Goal: Task Accomplishment & Management: Manage account settings

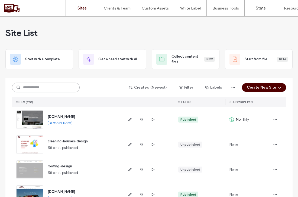
click at [61, 88] on input at bounding box center [46, 87] width 68 height 10
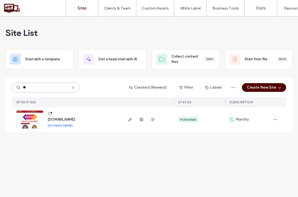
type input "**"
click at [34, 116] on img at bounding box center [30, 128] width 27 height 37
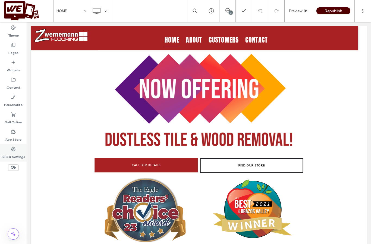
click at [14, 151] on icon at bounding box center [13, 149] width 5 height 5
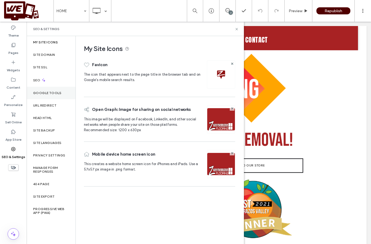
click at [49, 94] on label "Google Tools" at bounding box center [47, 93] width 28 height 4
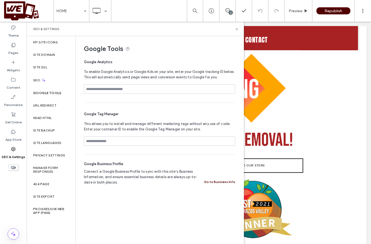
click at [9, 152] on label "SEO & Settings" at bounding box center [14, 156] width 24 height 8
click at [6, 31] on div "Theme" at bounding box center [13, 31] width 27 height 17
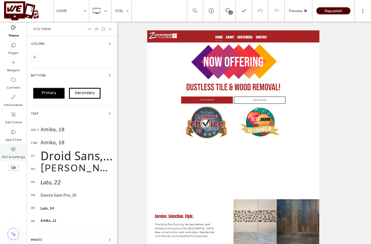
click at [8, 151] on div "SEO & Settings" at bounding box center [13, 152] width 27 height 17
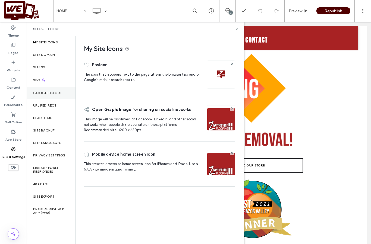
click at [47, 91] on label "Google Tools" at bounding box center [47, 93] width 28 height 4
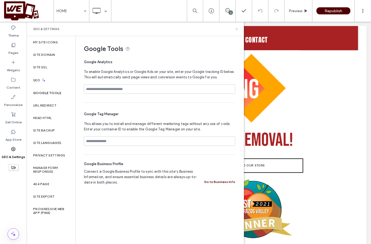
click at [235, 27] on icon at bounding box center [236, 29] width 4 height 4
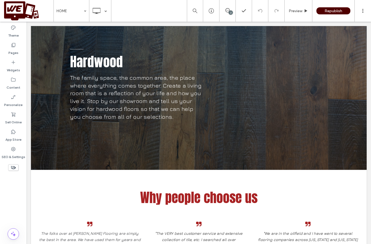
scroll to position [1231, 0]
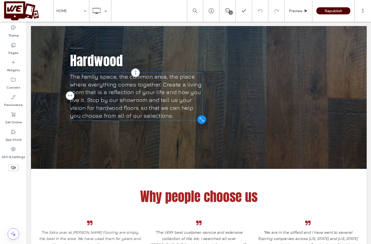
click at [123, 106] on span "The family space, the common area, the place where everything comes together. C…" at bounding box center [163, 114] width 164 height 57
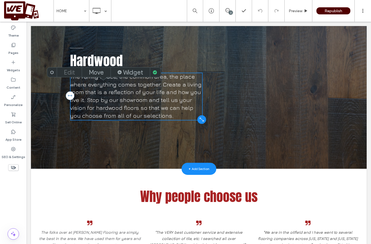
click at [65, 71] on label "Edit" at bounding box center [69, 73] width 11 height 8
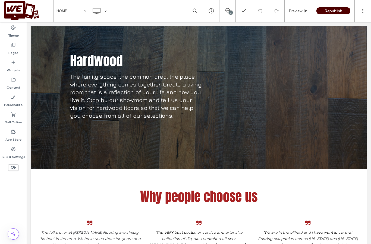
scroll to position [1233, 0]
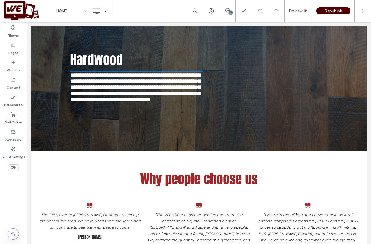
type input "****"
type input "**"
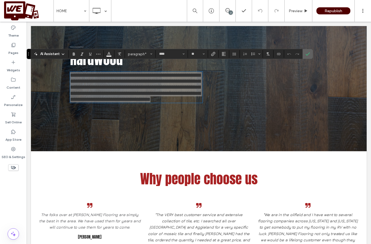
click at [305, 54] on icon "Confirm" at bounding box center [307, 54] width 4 height 4
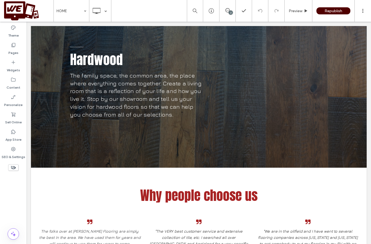
click at [18, 8] on span at bounding box center [28, 10] width 49 height 19
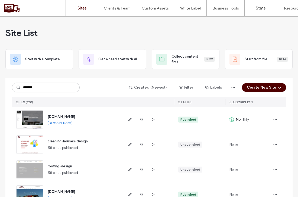
type input "*******"
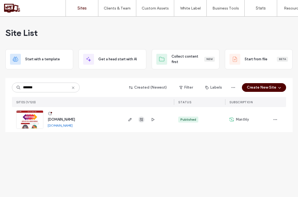
click at [143, 118] on use "button" at bounding box center [141, 119] width 3 height 3
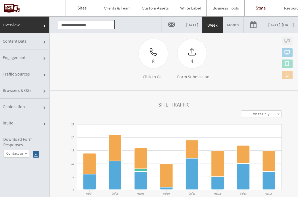
scroll to position [84, 0]
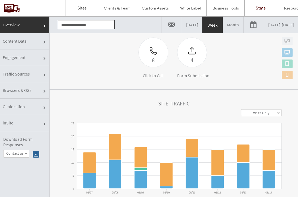
click at [43, 75] on span "Traffic Sources" at bounding box center [44, 75] width 3 height 3
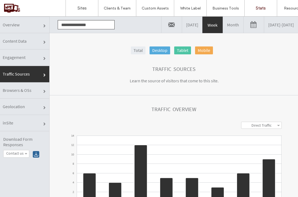
click at [223, 24] on link "Month" at bounding box center [233, 25] width 20 height 16
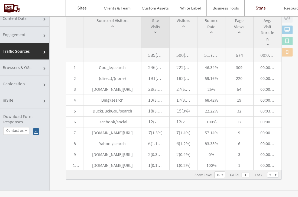
scroll to position [25, 0]
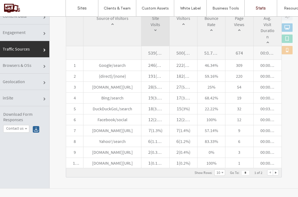
click at [277, 172] on div at bounding box center [275, 172] width 5 height 5
type input "*"
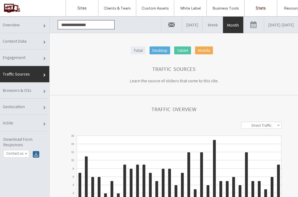
scroll to position [0, 0]
click at [75, 13] on link "Sites" at bounding box center [82, 8] width 32 height 16
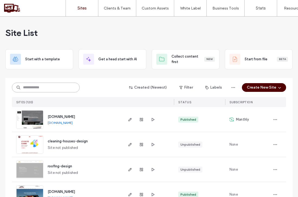
click at [50, 90] on input at bounding box center [46, 87] width 68 height 10
type input "******"
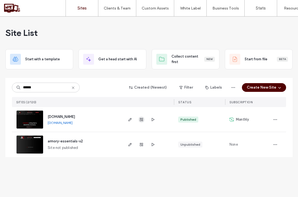
click at [141, 119] on use "button" at bounding box center [141, 119] width 3 height 3
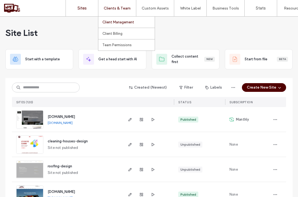
click at [119, 23] on label "Client Management" at bounding box center [119, 22] width 32 height 4
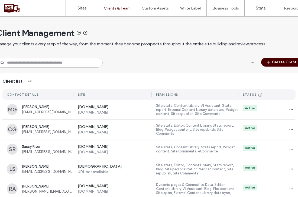
click at [275, 62] on button "Create Client" at bounding box center [282, 62] width 41 height 9
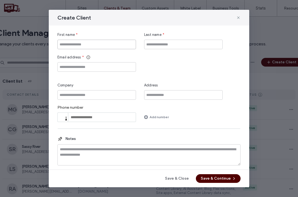
click at [107, 43] on input "First name" at bounding box center [97, 44] width 79 height 9
type input "******"
click at [158, 42] on input "Last name" at bounding box center [183, 44] width 79 height 9
type input "*****"
click at [126, 68] on input "Email address" at bounding box center [97, 66] width 79 height 9
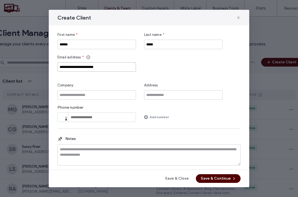
type input "**********"
click at [100, 115] on input "tel" at bounding box center [97, 116] width 79 height 9
type input "**********"
click at [125, 93] on input "Company" at bounding box center [97, 94] width 79 height 9
type input "**********"
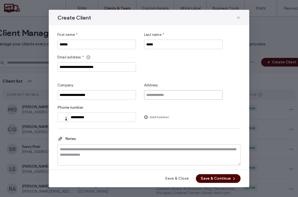
click at [170, 93] on input "Address" at bounding box center [183, 94] width 79 height 9
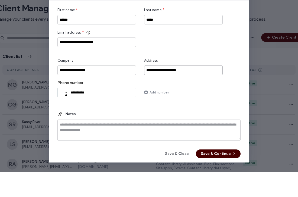
type input "**********"
click at [213, 174] on button "Save & Continue" at bounding box center [218, 178] width 45 height 9
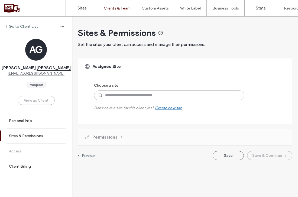
click at [124, 95] on input at bounding box center [169, 95] width 151 height 10
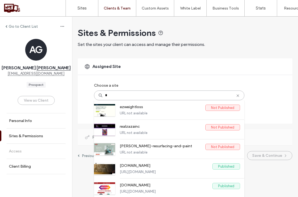
type input "**"
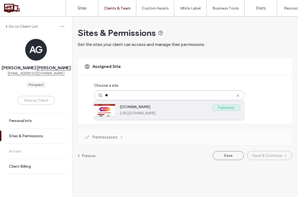
click at [155, 114] on label "[URL][DOMAIN_NAME]" at bounding box center [180, 113] width 120 height 4
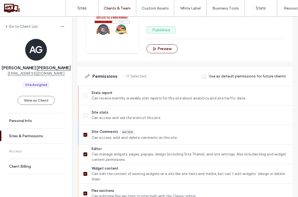
scroll to position [95, 0]
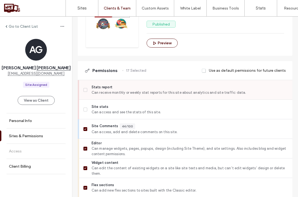
click at [84, 91] on span at bounding box center [86, 90] width 4 height 4
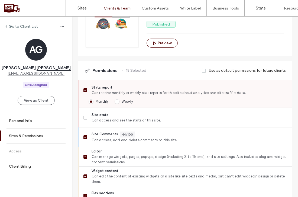
click at [119, 102] on span at bounding box center [117, 101] width 5 height 5
click at [85, 118] on icon at bounding box center [85, 118] width 2 height 2
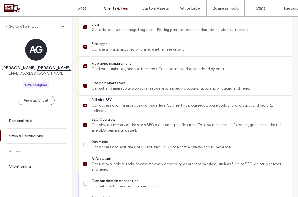
scroll to position [381, 0]
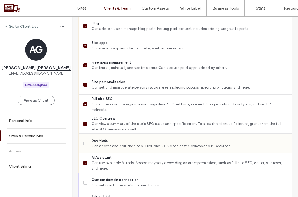
click at [86, 143] on icon at bounding box center [85, 143] width 2 height 2
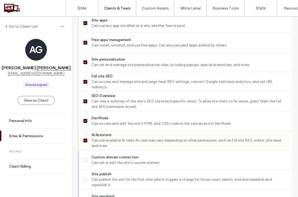
scroll to position [408, 0]
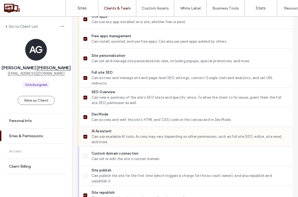
click at [85, 158] on span at bounding box center [86, 156] width 4 height 4
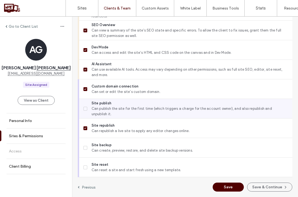
scroll to position [475, 0]
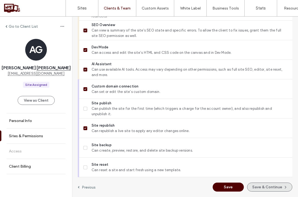
click at [273, 189] on button "Save & Continue" at bounding box center [269, 186] width 45 height 9
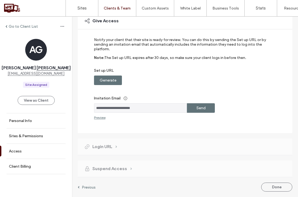
scroll to position [47, 0]
click at [207, 109] on div "Send" at bounding box center [201, 107] width 28 height 9
